Goal: Task Accomplishment & Management: Manage account settings

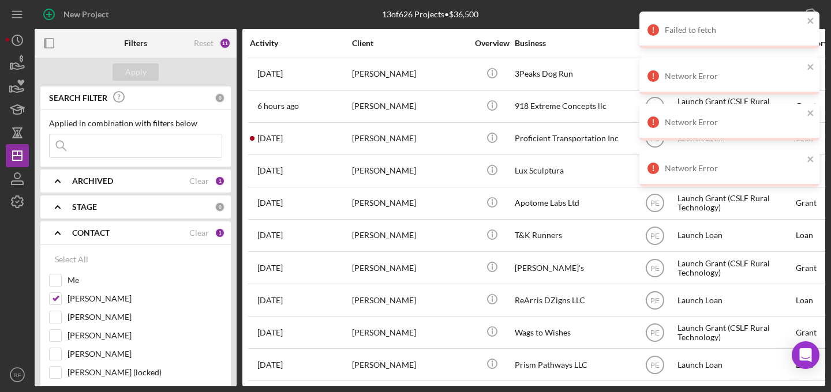
scroll to position [94, 0]
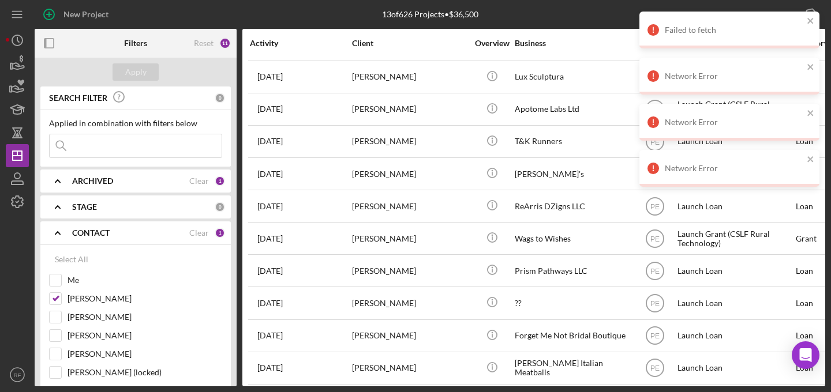
click at [58, 230] on icon "Icon/Expander" at bounding box center [57, 233] width 29 height 29
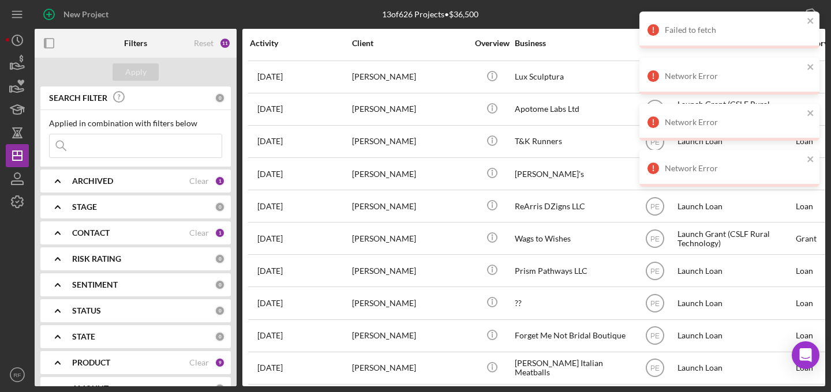
click at [60, 237] on icon "Icon/Expander" at bounding box center [57, 233] width 29 height 29
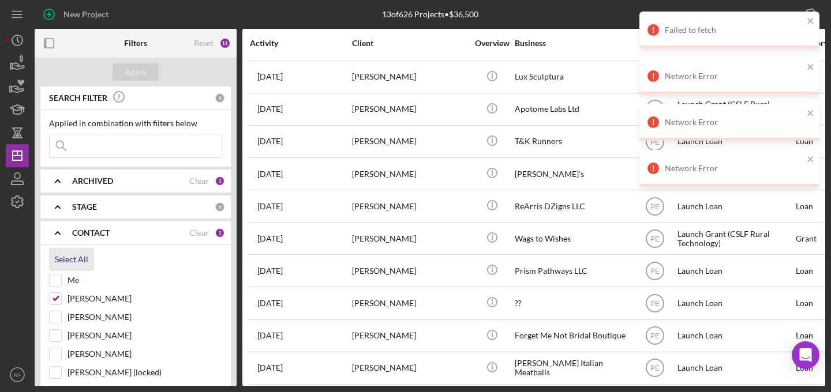
click at [62, 260] on div "Select All" at bounding box center [71, 259] width 33 height 23
checkbox input "true"
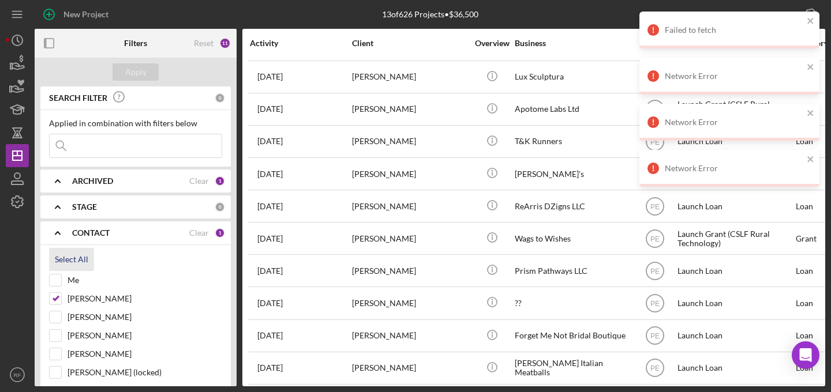
checkbox input "true"
click at [56, 231] on icon "Icon/Expander" at bounding box center [57, 233] width 29 height 29
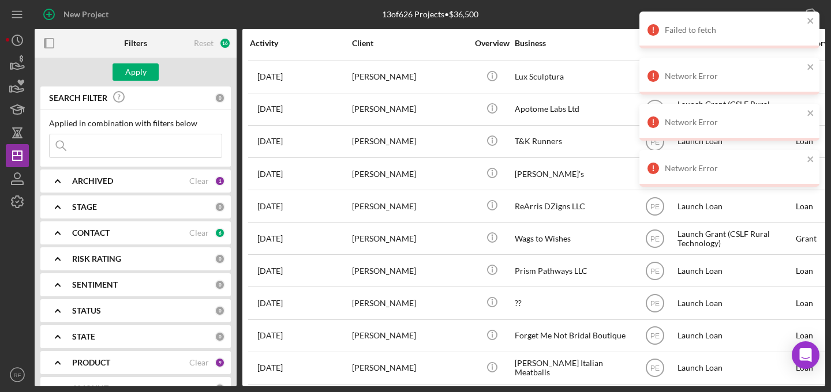
click at [59, 180] on icon "Icon/Expander" at bounding box center [57, 181] width 29 height 29
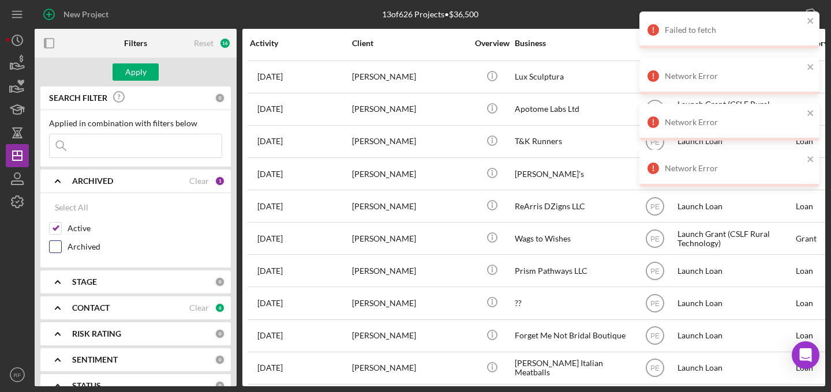
click at [55, 245] on input "Archived" at bounding box center [56, 247] width 12 height 12
checkbox input "true"
click at [59, 191] on icon "Icon/Expander" at bounding box center [57, 181] width 29 height 29
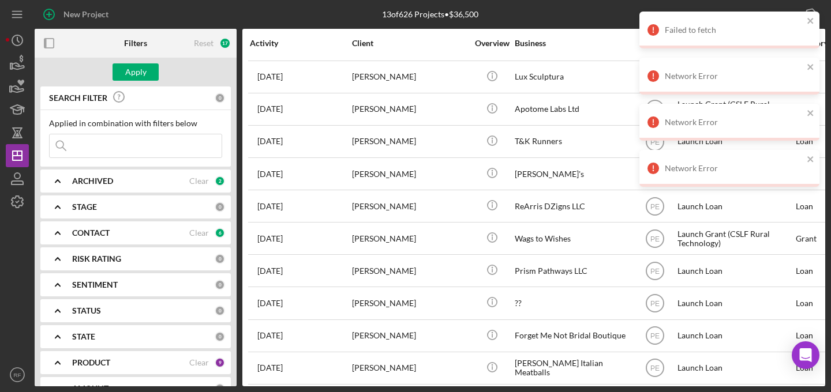
scroll to position [31, 0]
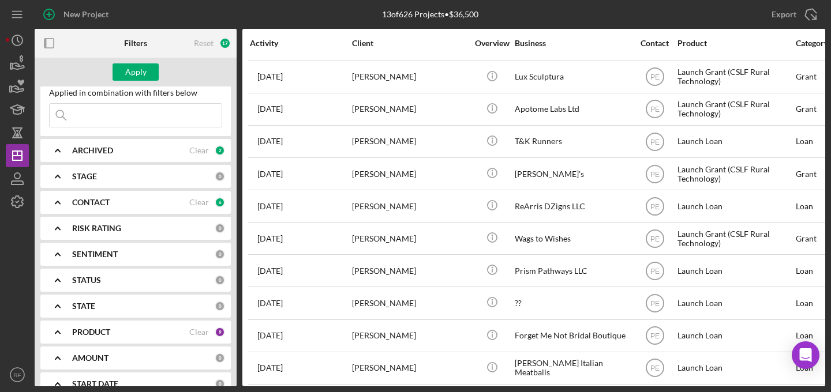
click at [58, 336] on icon "Icon/Expander" at bounding box center [57, 332] width 29 height 29
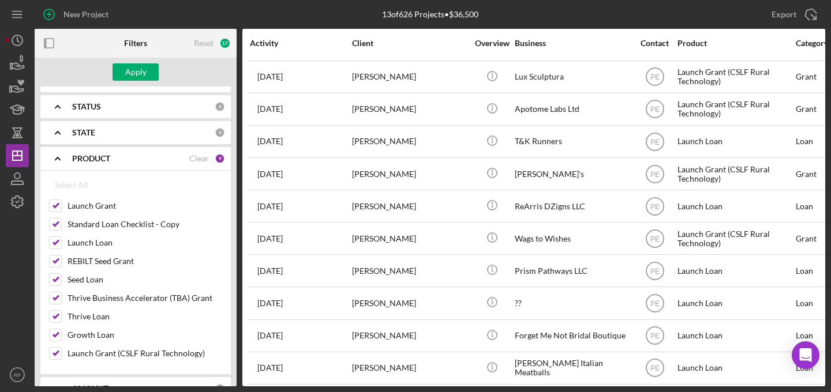
scroll to position [225, 0]
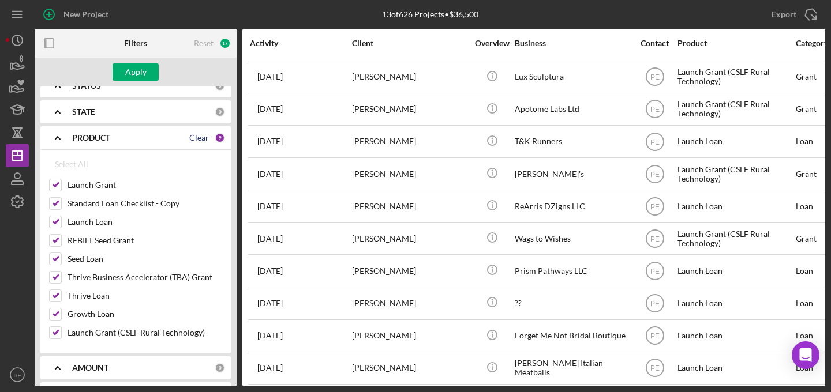
click at [199, 141] on div "Clear" at bounding box center [199, 137] width 20 height 9
checkbox input "false"
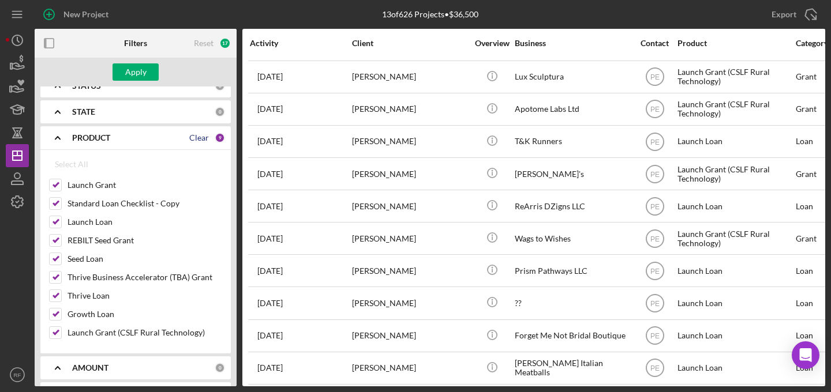
checkbox input "false"
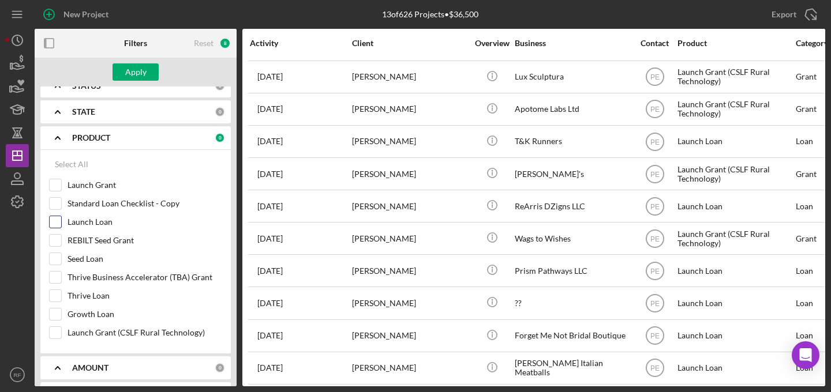
click at [104, 226] on label "Launch Loan" at bounding box center [145, 222] width 155 height 12
click at [61, 226] on input "Launch Loan" at bounding box center [56, 222] width 12 height 12
checkbox input "true"
click at [91, 257] on label "Seed Loan" at bounding box center [145, 259] width 155 height 12
click at [61, 257] on input "Seed Loan" at bounding box center [56, 259] width 12 height 12
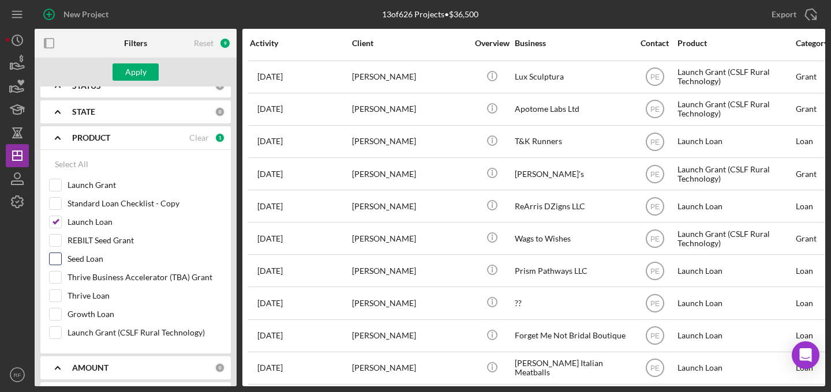
checkbox input "true"
click at [85, 291] on label "Thrive Loan" at bounding box center [145, 296] width 155 height 12
click at [61, 291] on input "Thrive Loan" at bounding box center [56, 296] width 12 height 12
checkbox input "true"
click at [85, 313] on label "Growth Loan" at bounding box center [145, 315] width 155 height 12
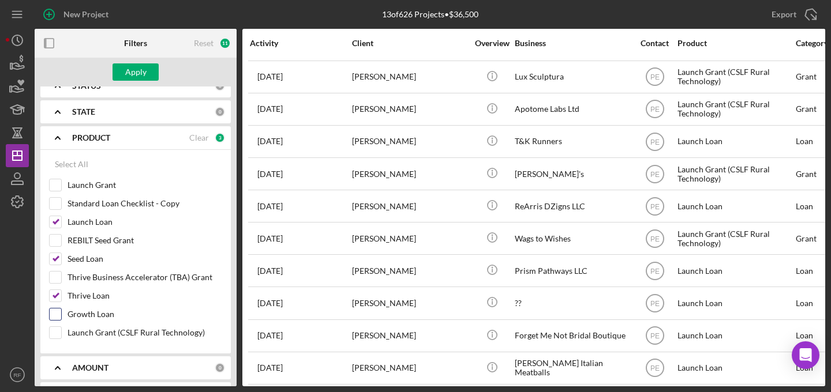
click at [61, 313] on input "Growth Loan" at bounding box center [56, 315] width 12 height 12
checkbox input "true"
click at [124, 75] on button "Apply" at bounding box center [136, 71] width 46 height 17
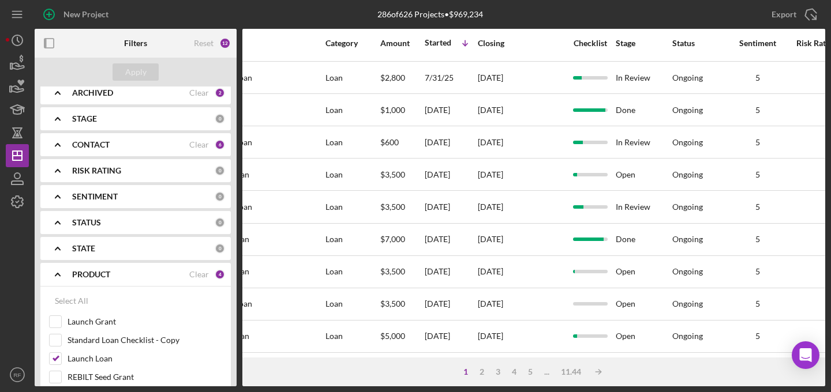
scroll to position [0, 0]
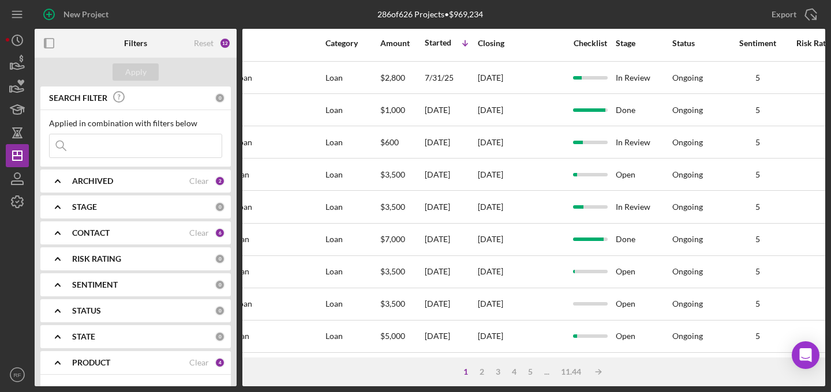
click at [80, 180] on b "ARCHIVED" at bounding box center [92, 181] width 41 height 9
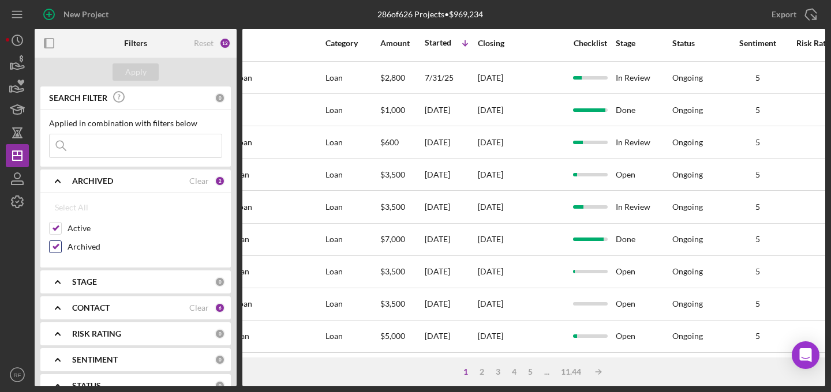
click at [55, 243] on input "Archived" at bounding box center [56, 247] width 12 height 12
checkbox input "false"
click at [132, 70] on div "Apply" at bounding box center [135, 71] width 21 height 17
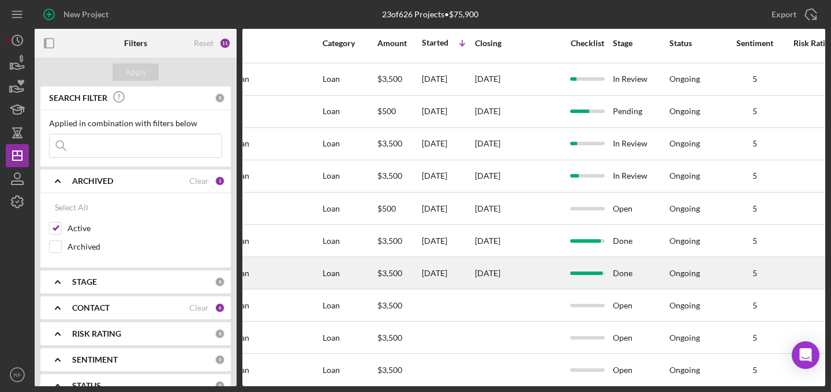
scroll to position [383, 797]
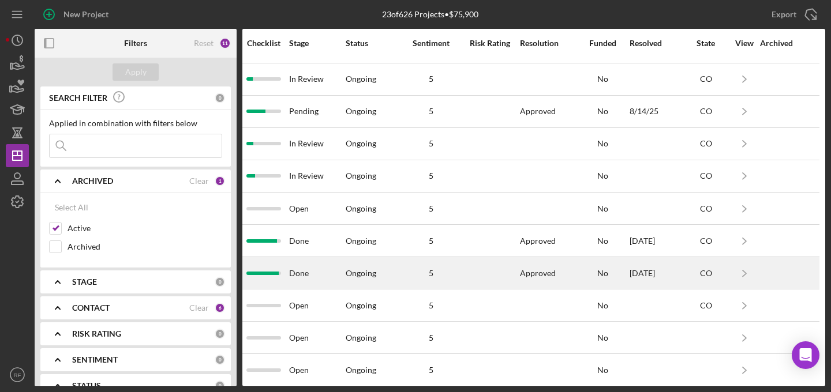
click at [586, 273] on div "No" at bounding box center [603, 273] width 52 height 31
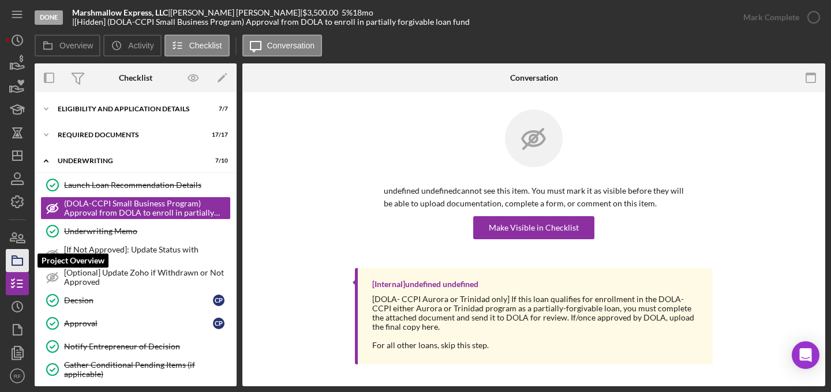
click at [17, 254] on icon "button" at bounding box center [17, 260] width 29 height 29
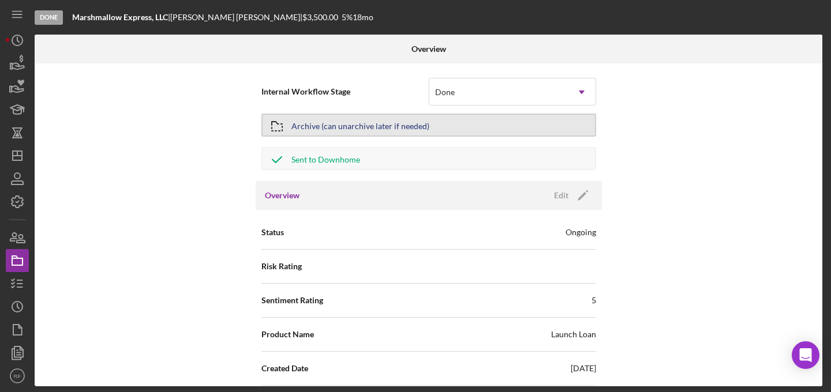
click at [370, 130] on div "Archive (can unarchive later if needed)" at bounding box center [360, 125] width 138 height 21
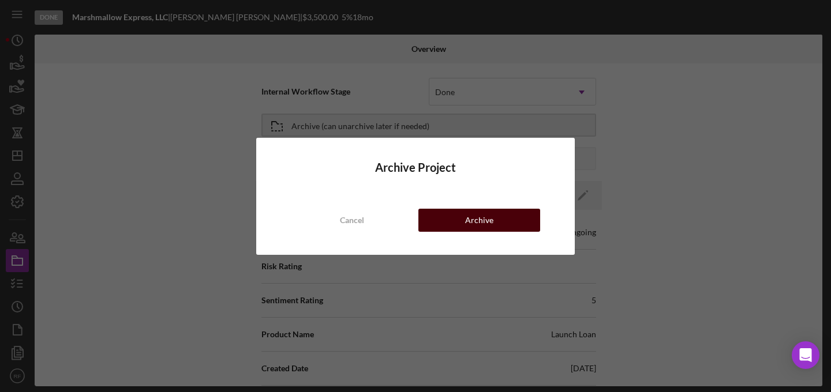
click at [484, 227] on div "Archive" at bounding box center [479, 220] width 28 height 23
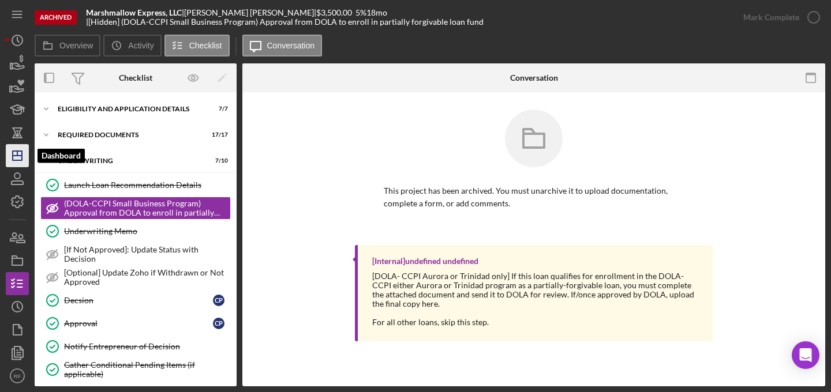
click at [12, 145] on icon "Icon/Dashboard" at bounding box center [17, 155] width 29 height 29
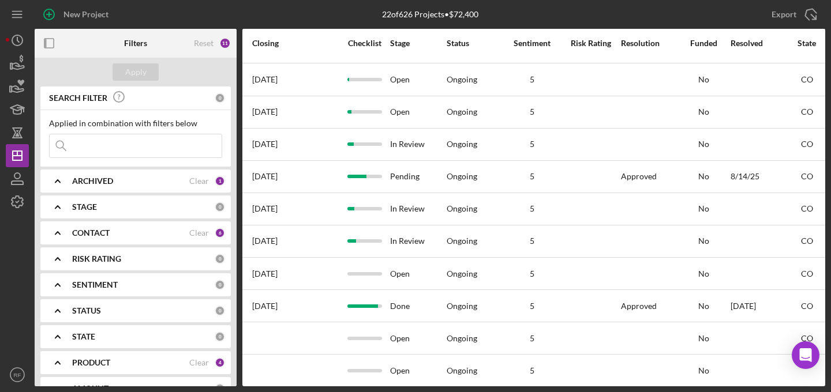
scroll to position [318, 701]
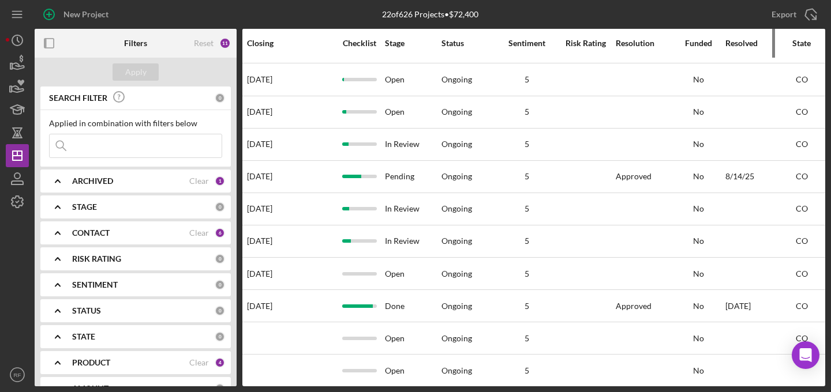
click at [742, 42] on div "Resolved" at bounding box center [752, 43] width 52 height 9
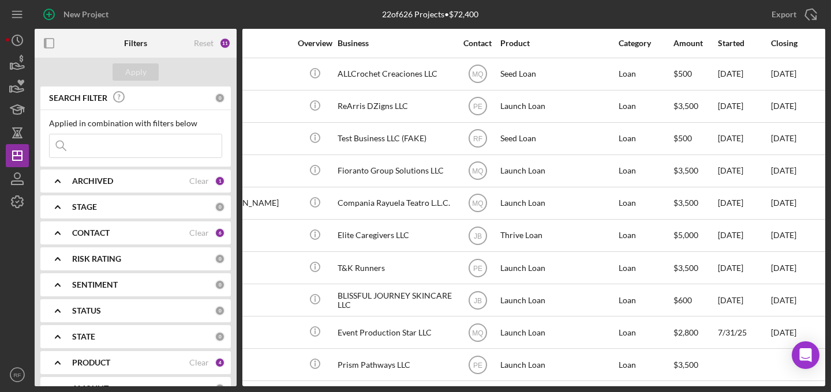
scroll to position [0, 0]
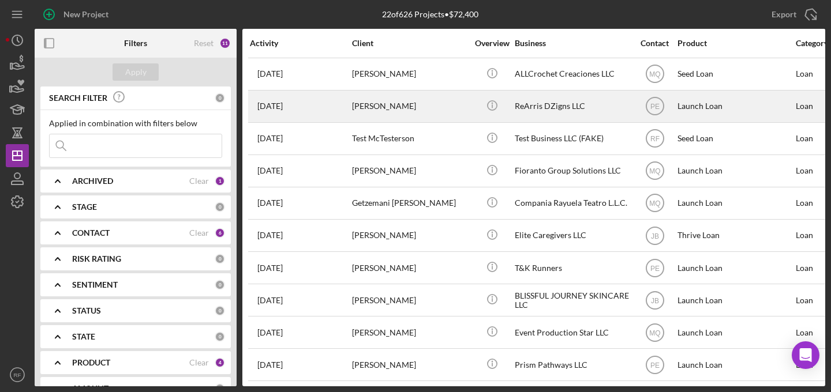
click at [563, 109] on div "ReArris DZigns LLC" at bounding box center [572, 106] width 115 height 31
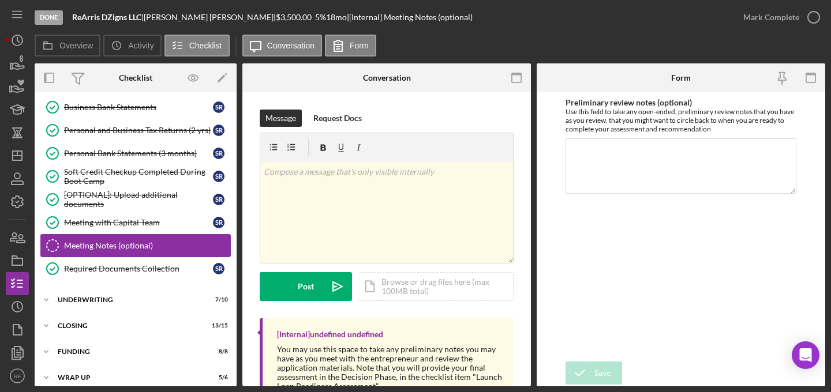
scroll to position [266, 0]
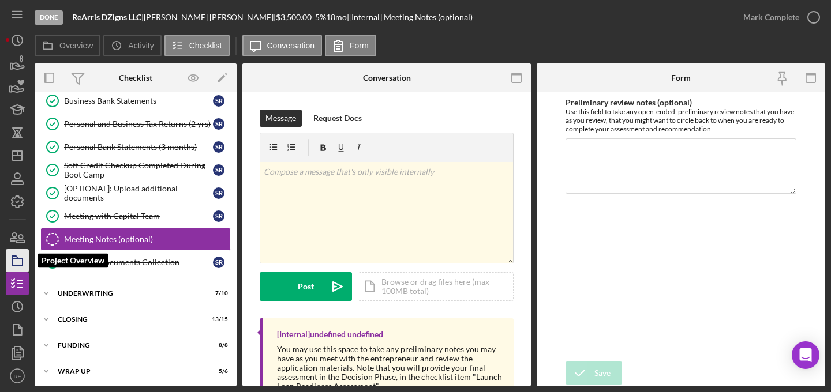
click at [20, 263] on icon "button" at bounding box center [17, 260] width 29 height 29
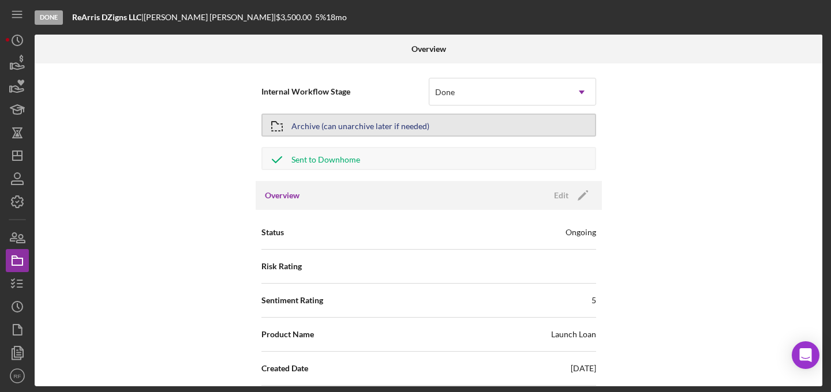
click at [326, 128] on div "Archive (can unarchive later if needed)" at bounding box center [360, 125] width 138 height 21
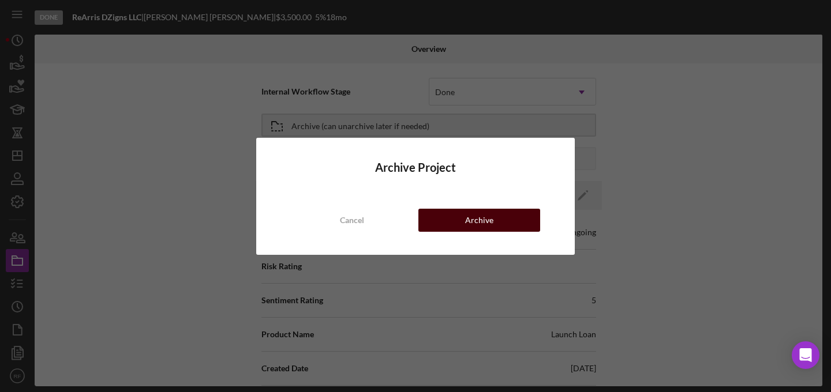
click at [463, 222] on button "Archive" at bounding box center [479, 220] width 122 height 23
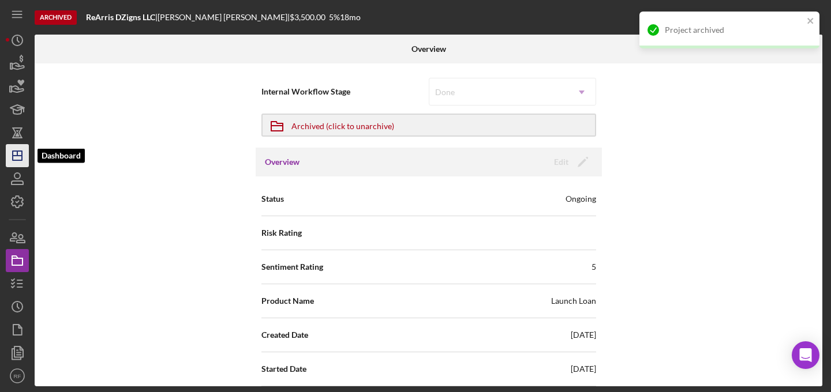
click at [23, 159] on icon "Icon/Dashboard" at bounding box center [17, 155] width 29 height 29
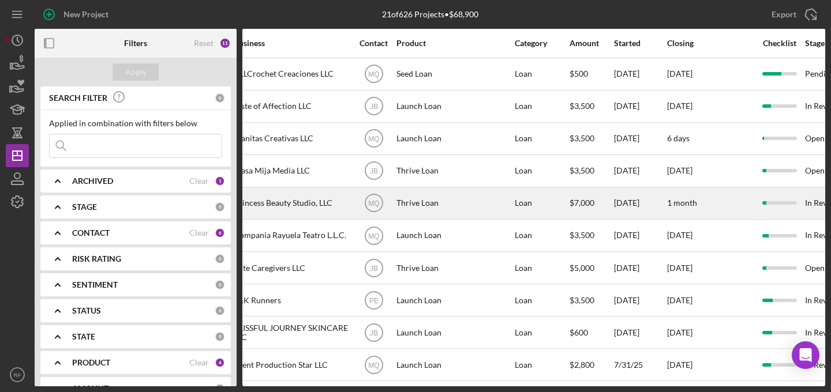
scroll to position [0, 797]
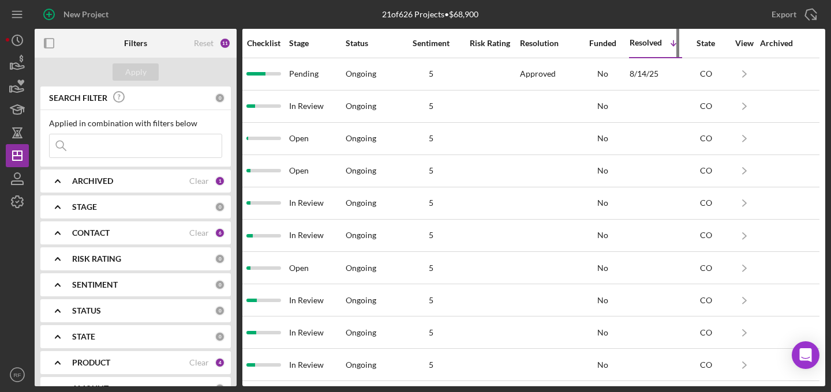
click at [660, 47] on div "Resolved" at bounding box center [646, 42] width 32 height 9
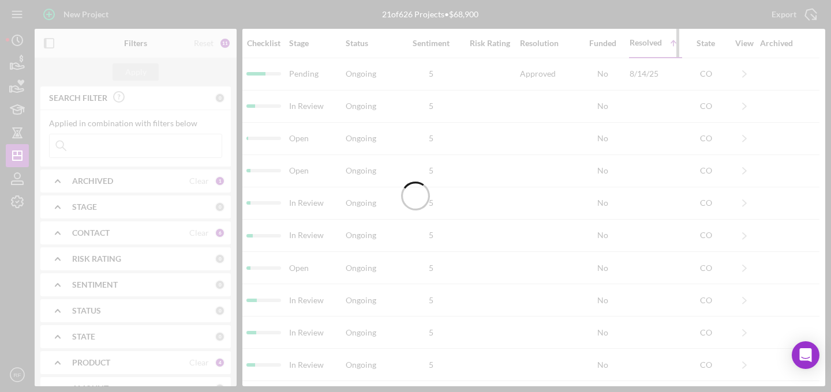
click at [660, 47] on div at bounding box center [415, 196] width 831 height 392
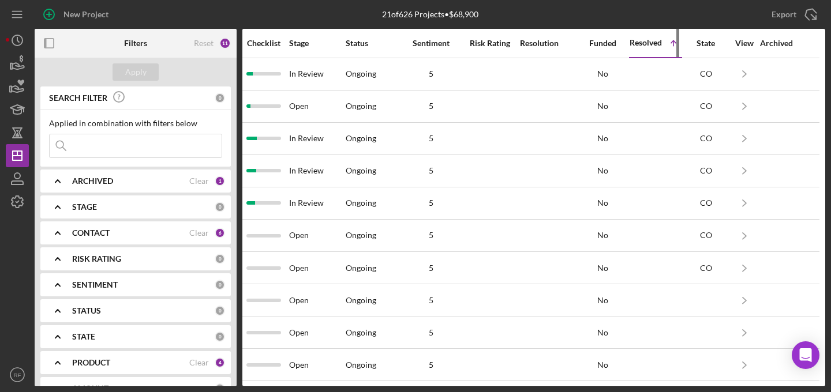
click at [660, 47] on div "Resolved" at bounding box center [646, 42] width 32 height 9
click at [652, 48] on div "Resolved" at bounding box center [656, 43] width 52 height 28
click at [644, 44] on div "Resolved" at bounding box center [656, 43] width 52 height 9
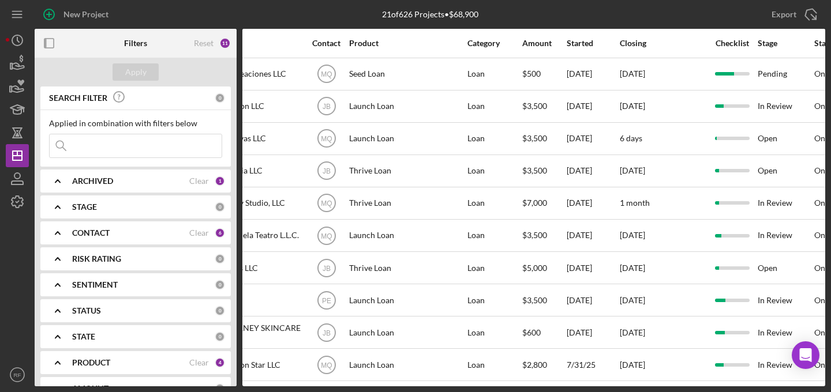
scroll to position [0, 0]
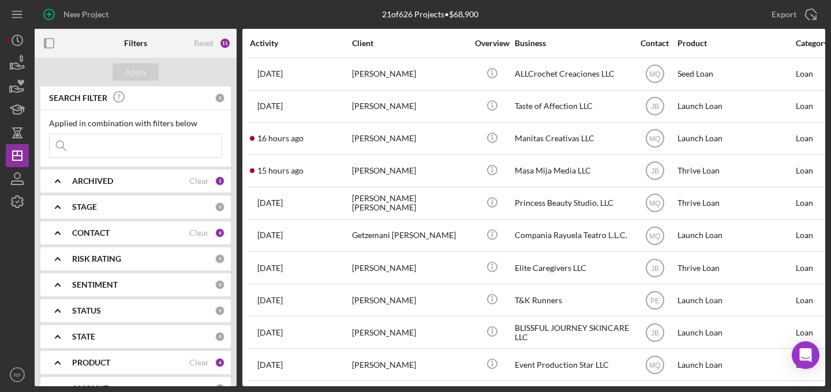
click at [109, 144] on input at bounding box center [136, 145] width 172 height 23
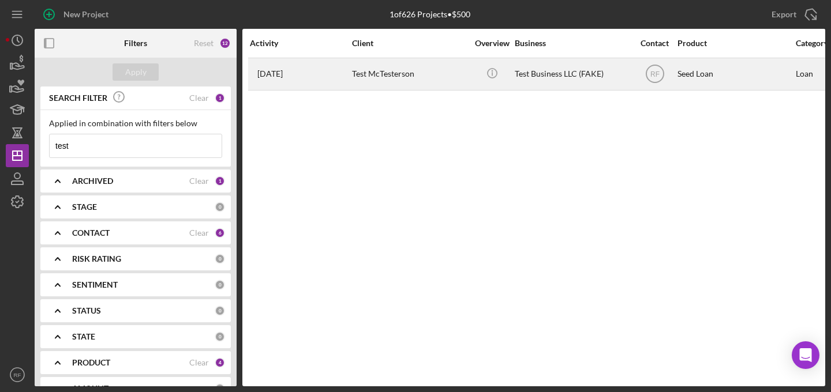
type input "test"
click at [424, 66] on div "Test McTesterson" at bounding box center [409, 74] width 115 height 31
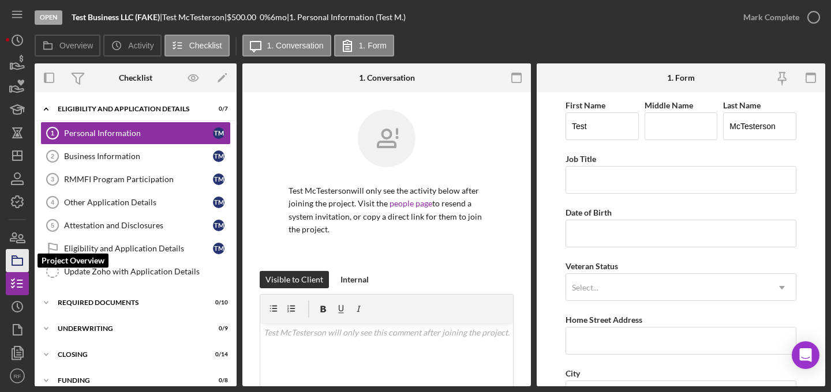
click at [10, 261] on icon "button" at bounding box center [17, 260] width 29 height 29
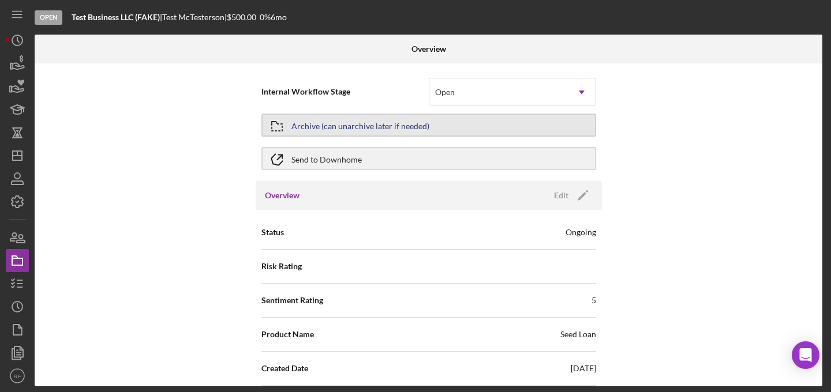
click at [323, 118] on div "Archive (can unarchive later if needed)" at bounding box center [360, 125] width 138 height 21
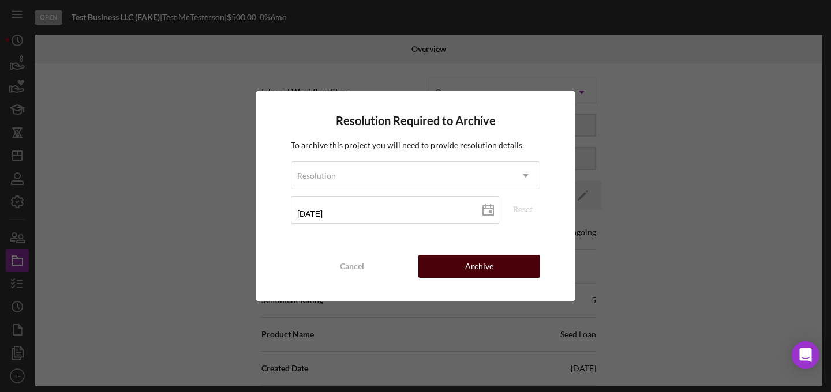
click at [469, 264] on div "Archive" at bounding box center [479, 266] width 28 height 23
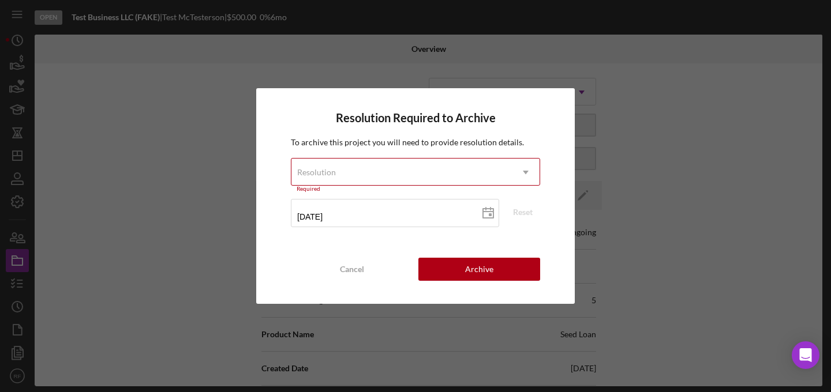
click at [450, 176] on div "Resolution" at bounding box center [401, 172] width 220 height 27
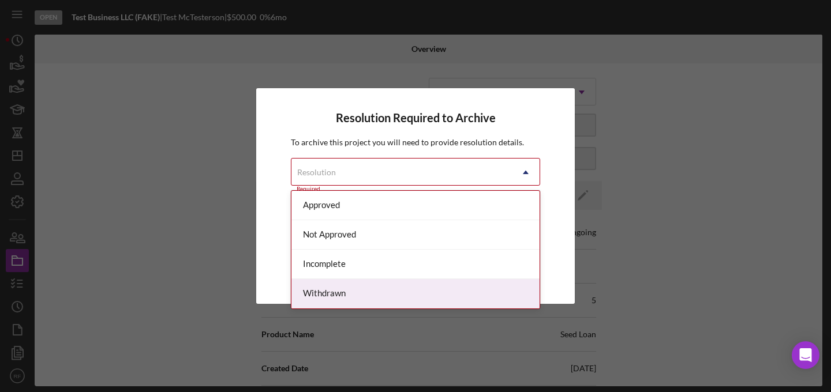
click at [406, 287] on div "Withdrawn" at bounding box center [415, 293] width 248 height 29
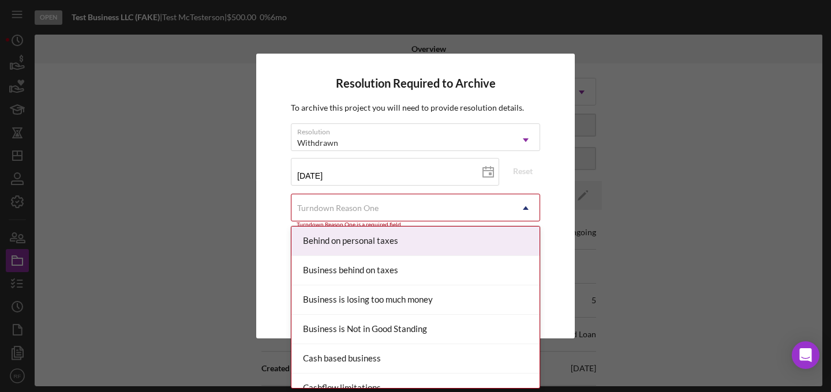
click at [412, 205] on div "Turndown Reason One" at bounding box center [401, 208] width 220 height 27
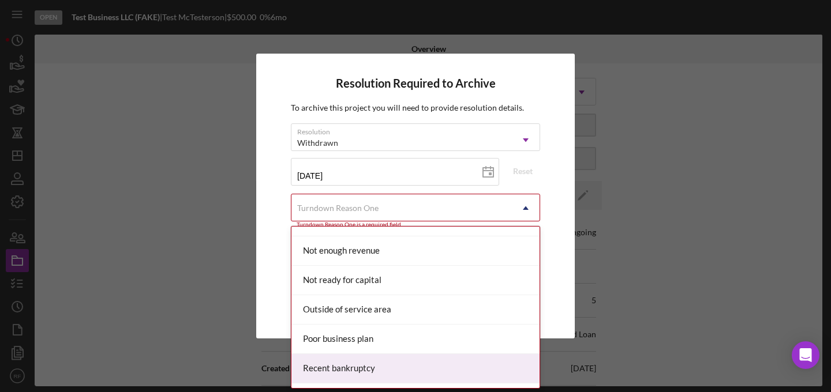
scroll to position [932, 0]
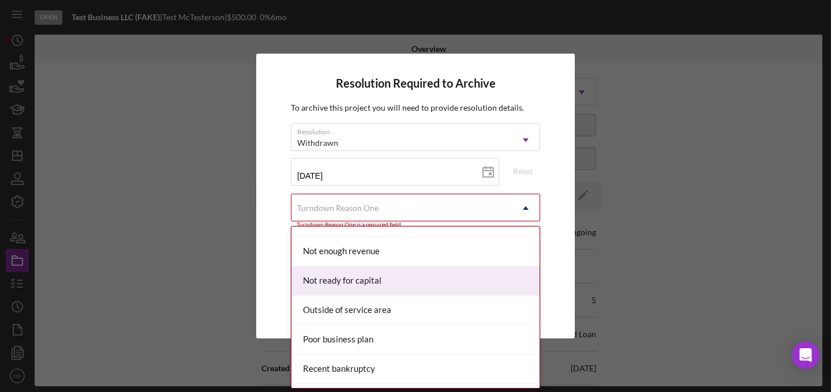
click at [422, 280] on div "Not ready for capital" at bounding box center [415, 281] width 248 height 29
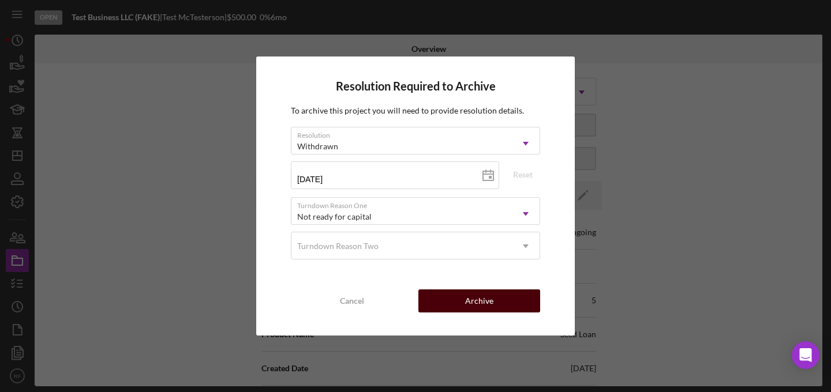
click at [466, 306] on div "Archive" at bounding box center [479, 301] width 28 height 23
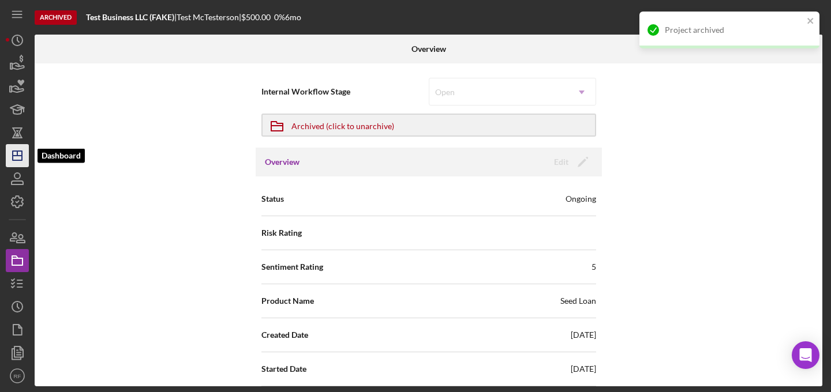
click at [24, 160] on icon "Icon/Dashboard" at bounding box center [17, 155] width 29 height 29
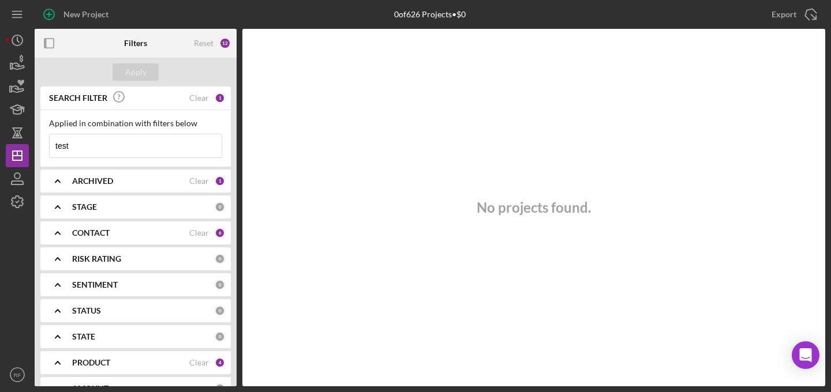
click at [96, 144] on input "test" at bounding box center [136, 145] width 172 height 23
